Goal: Find specific page/section: Find specific page/section

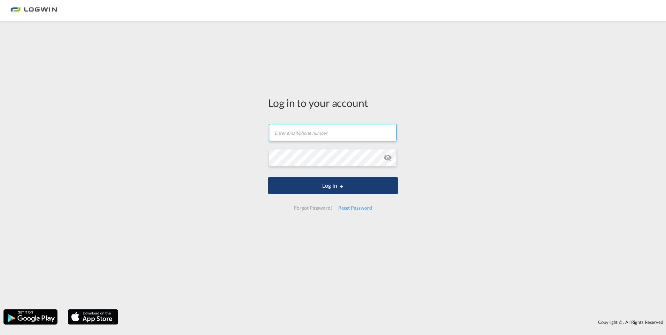
type input "[EMAIL_ADDRESS][DOMAIN_NAME]"
click at [342, 186] on md-icon "LOGIN" at bounding box center [341, 186] width 5 height 5
